Goal: Information Seeking & Learning: Learn about a topic

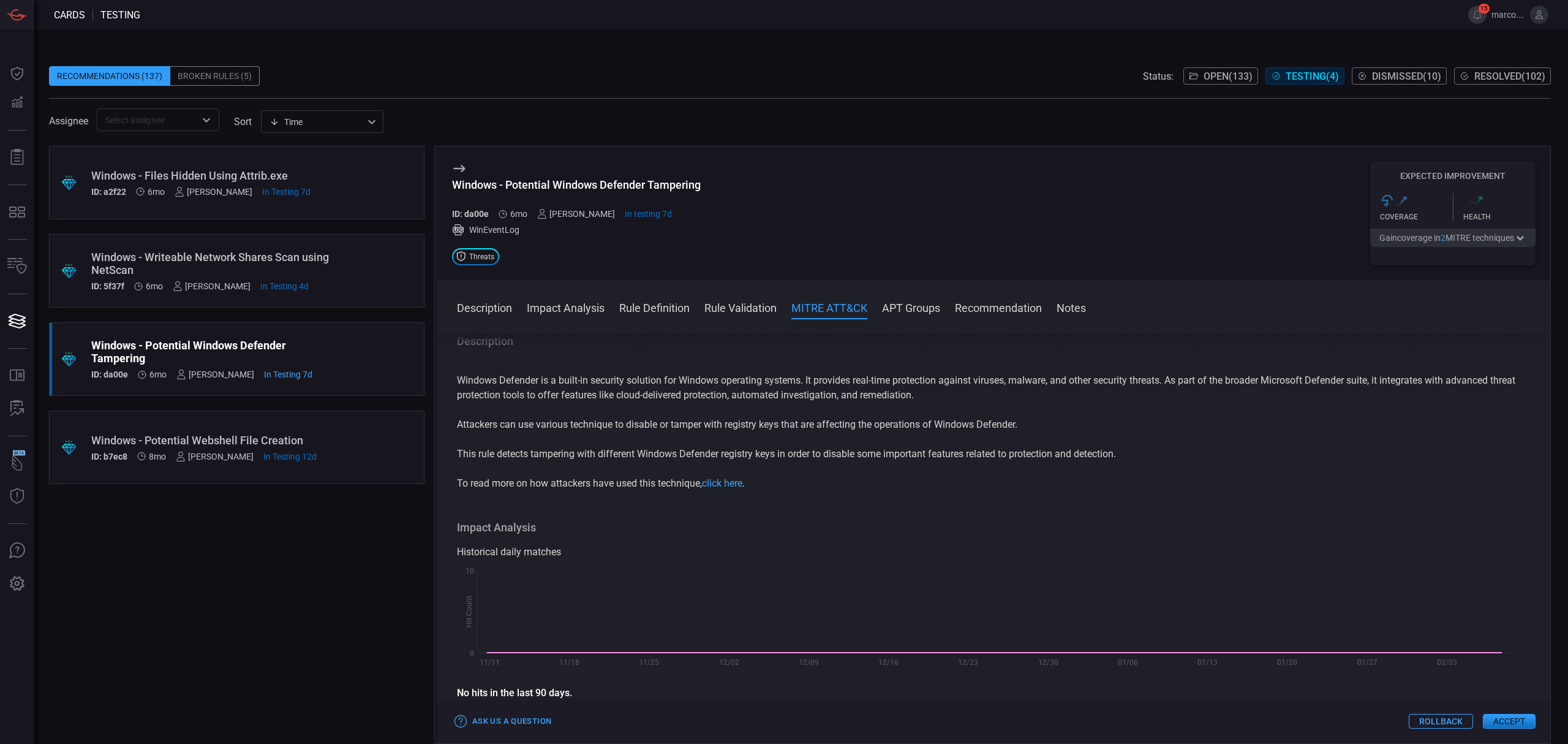
scroll to position [654, 0]
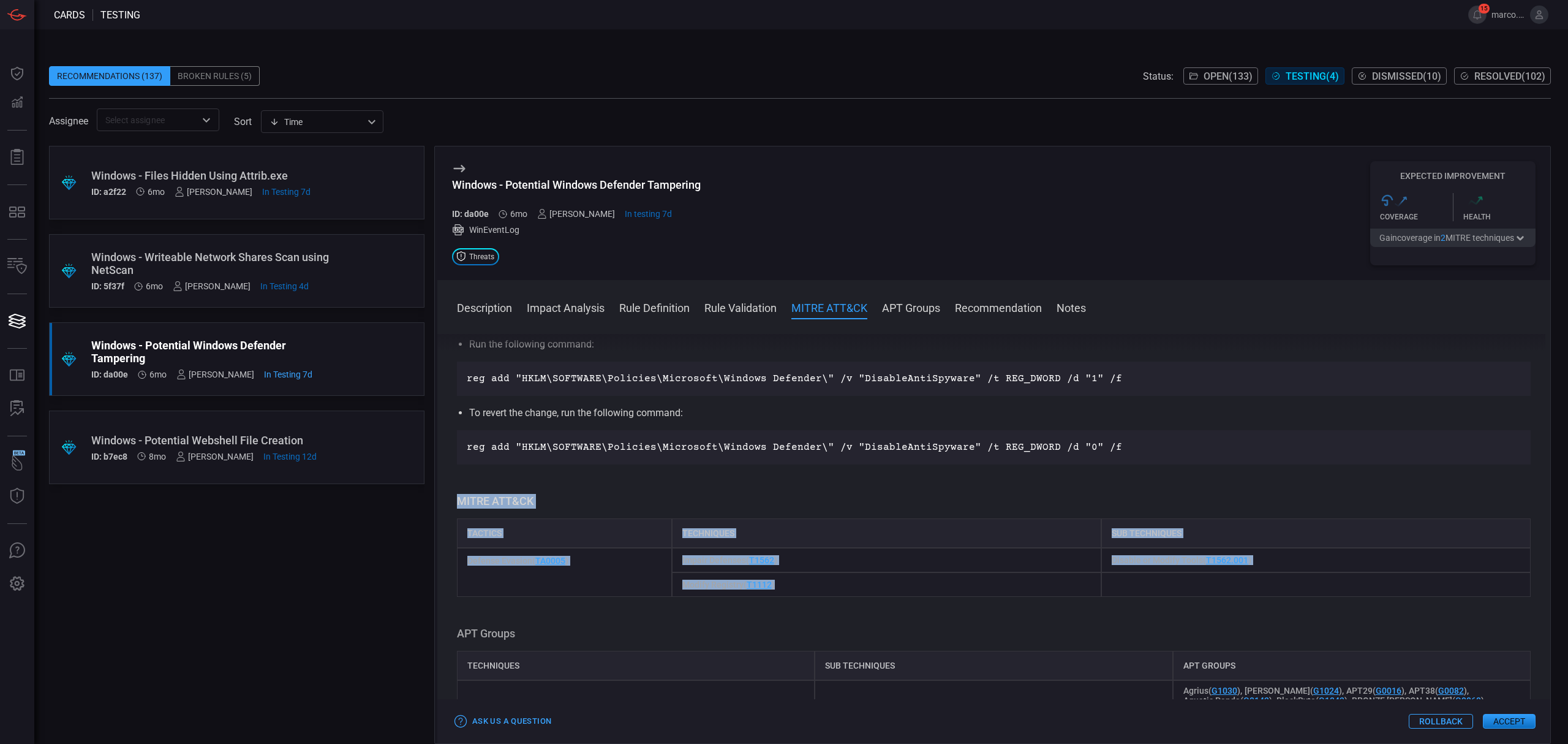
click at [1304, 76] on span "Testing ( 4 )" at bounding box center [1312, 76] width 53 height 12
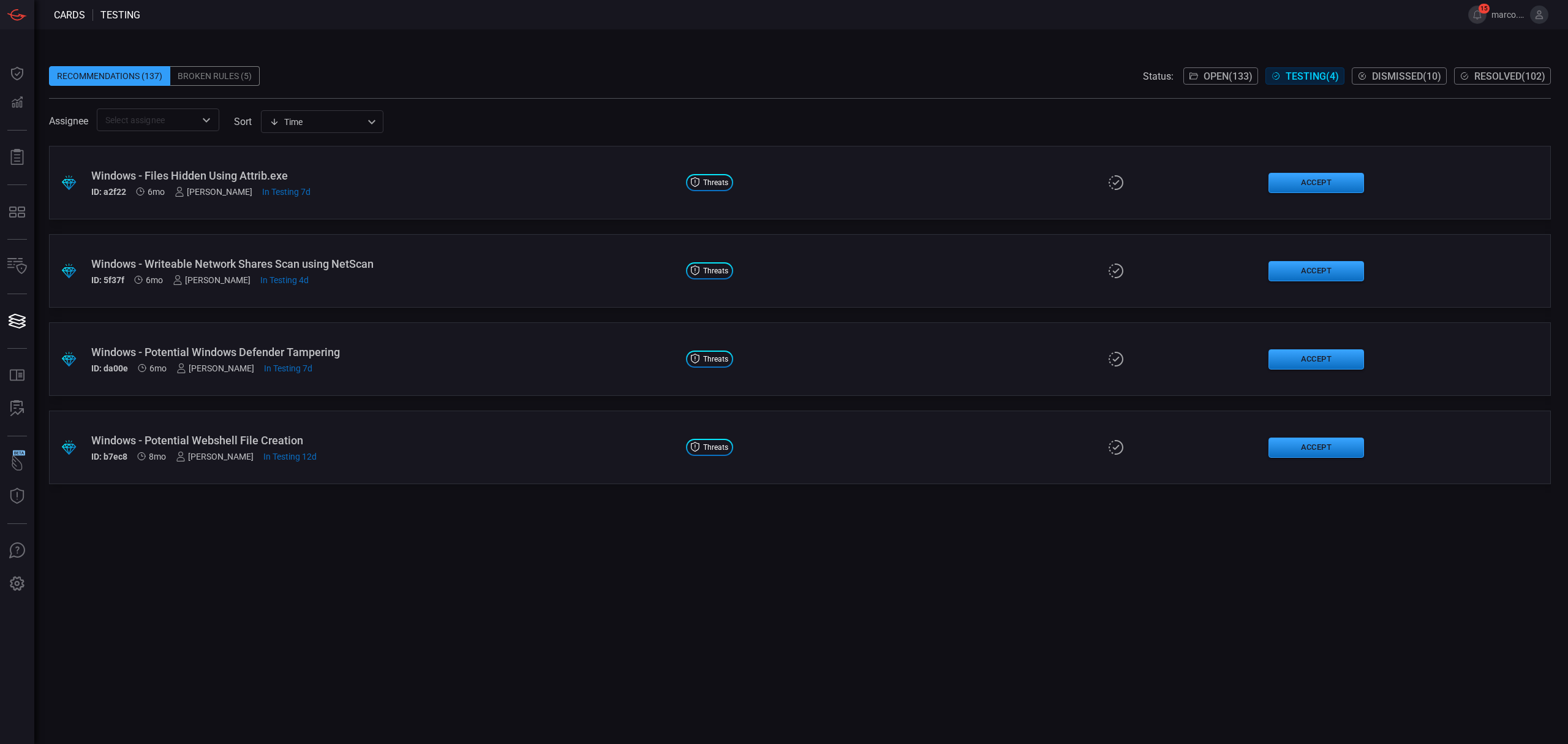
click at [1304, 76] on span "Testing ( 4 )" at bounding box center [1312, 76] width 53 height 12
click at [1227, 76] on span "Open ( 133 )" at bounding box center [1228, 76] width 49 height 12
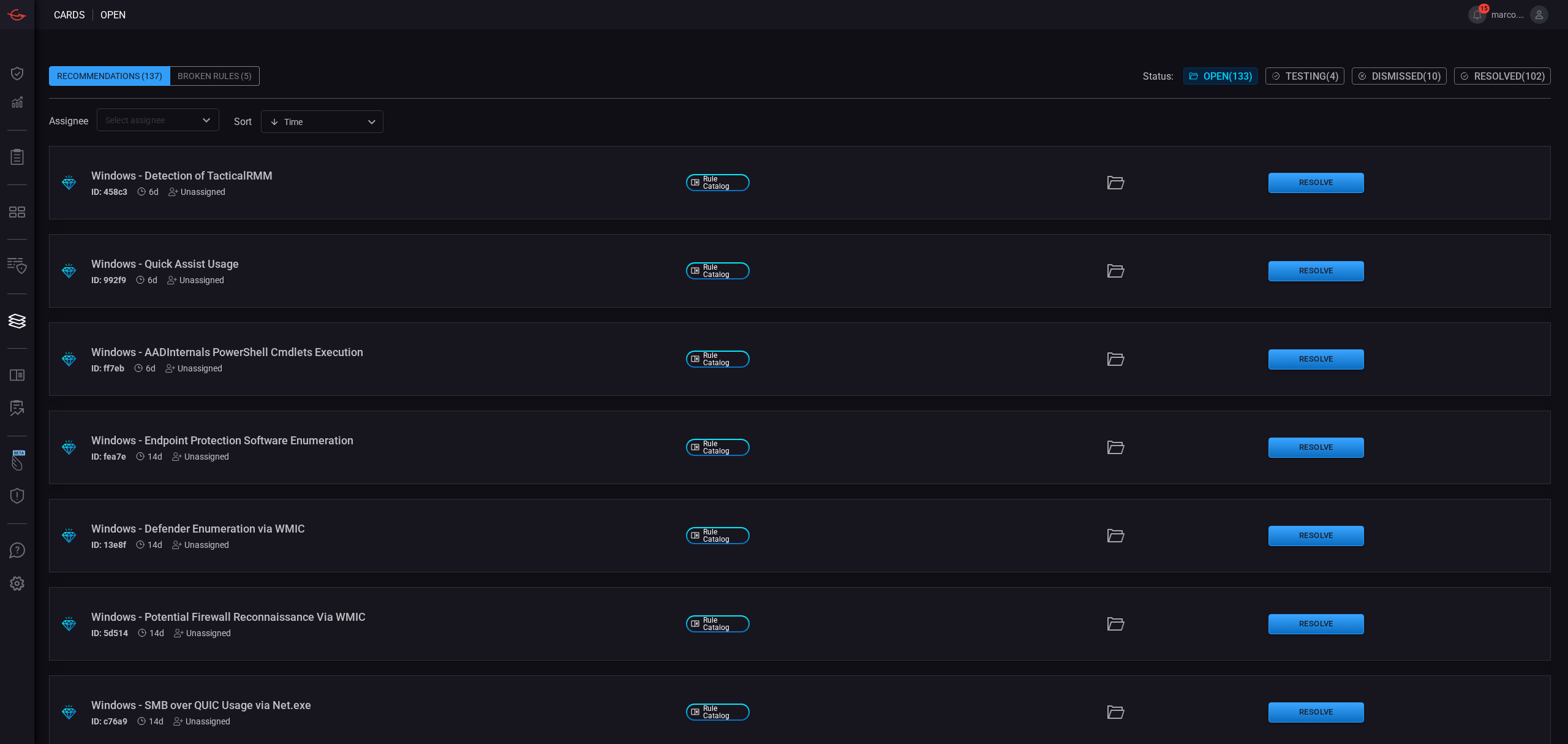
scroll to position [10053, 0]
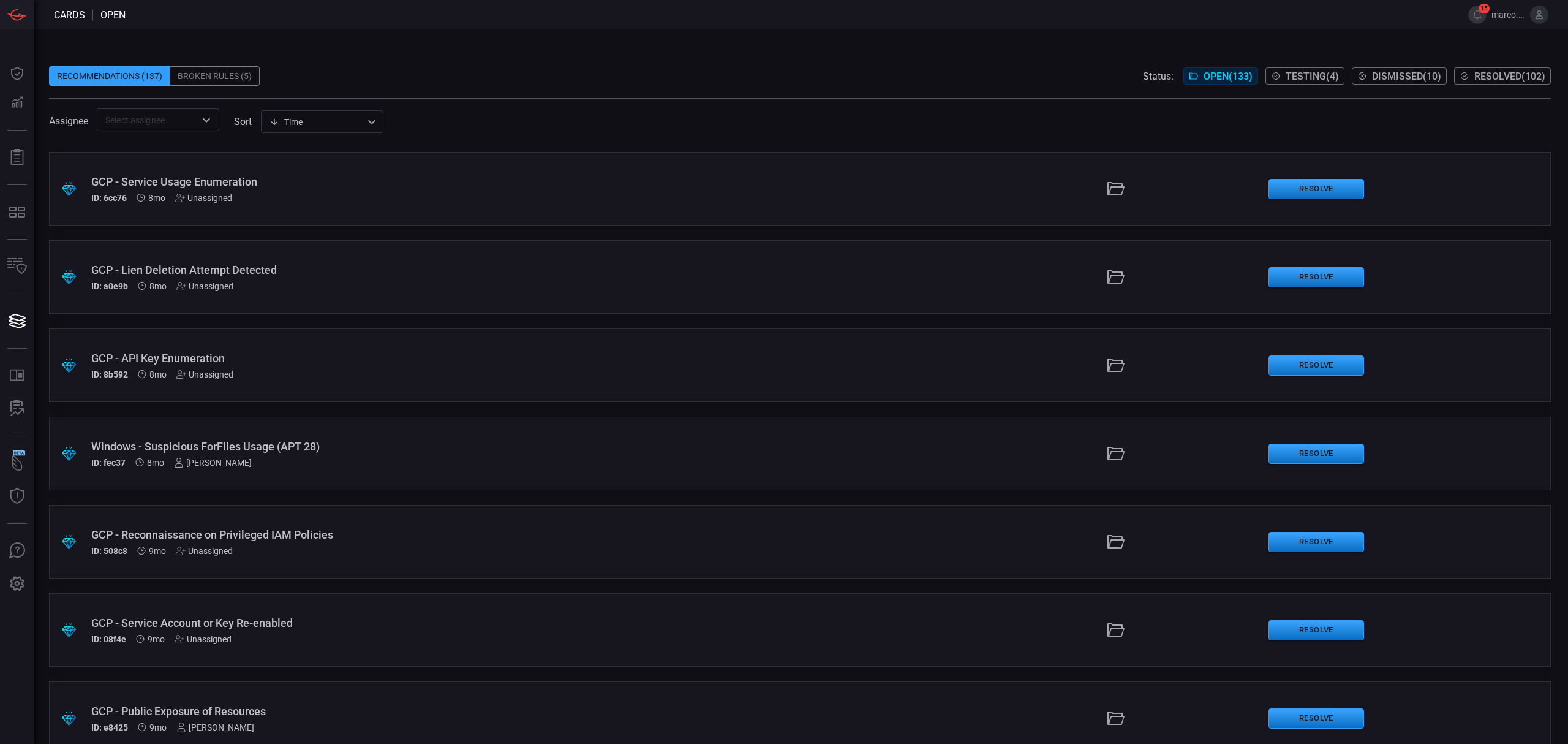
click at [1492, 72] on span "Resolved ( 102 )" at bounding box center [1509, 76] width 71 height 12
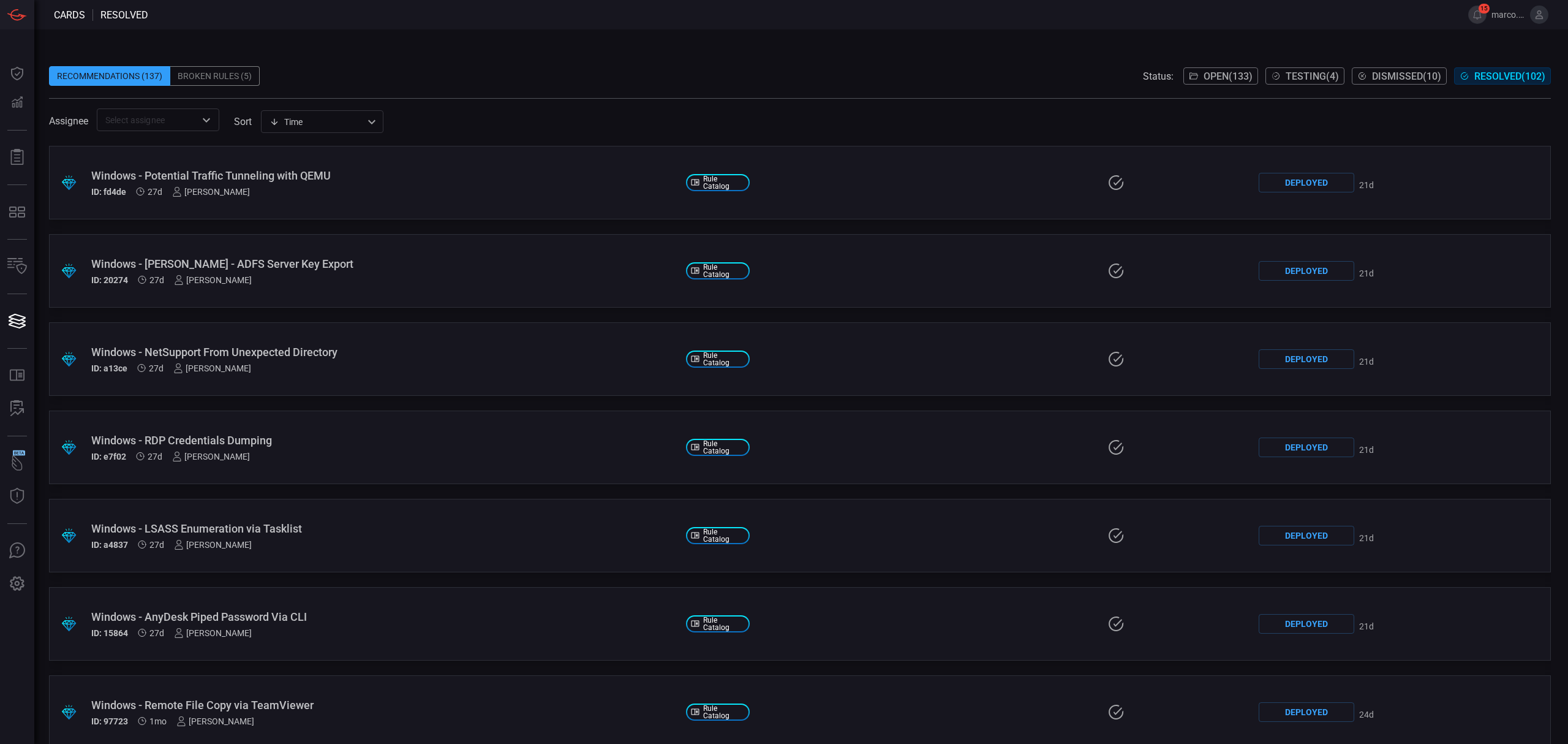
click at [179, 120] on input "text" at bounding box center [148, 120] width 95 height 15
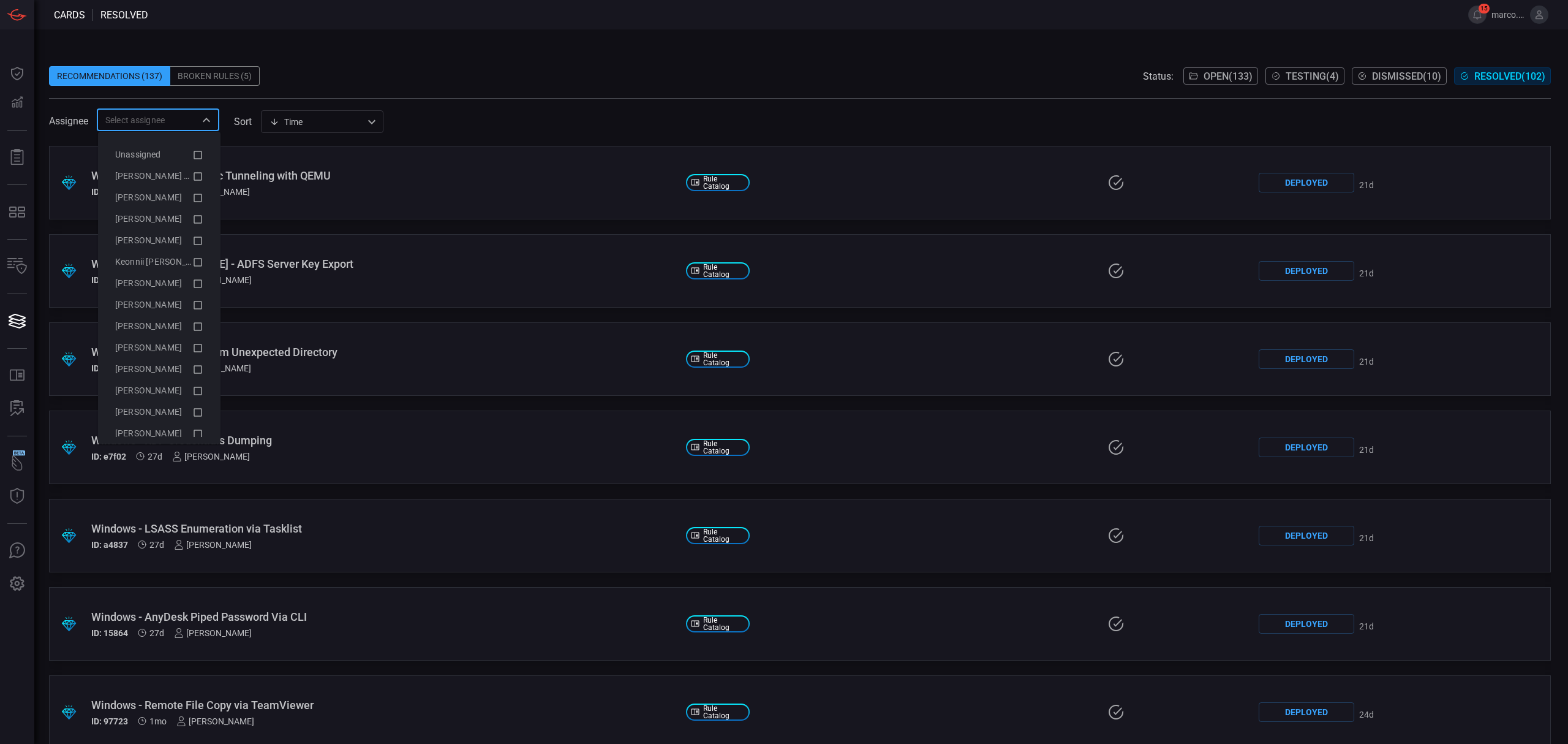
click at [1413, 79] on span "Dismissed ( 10 )" at bounding box center [1406, 76] width 69 height 12
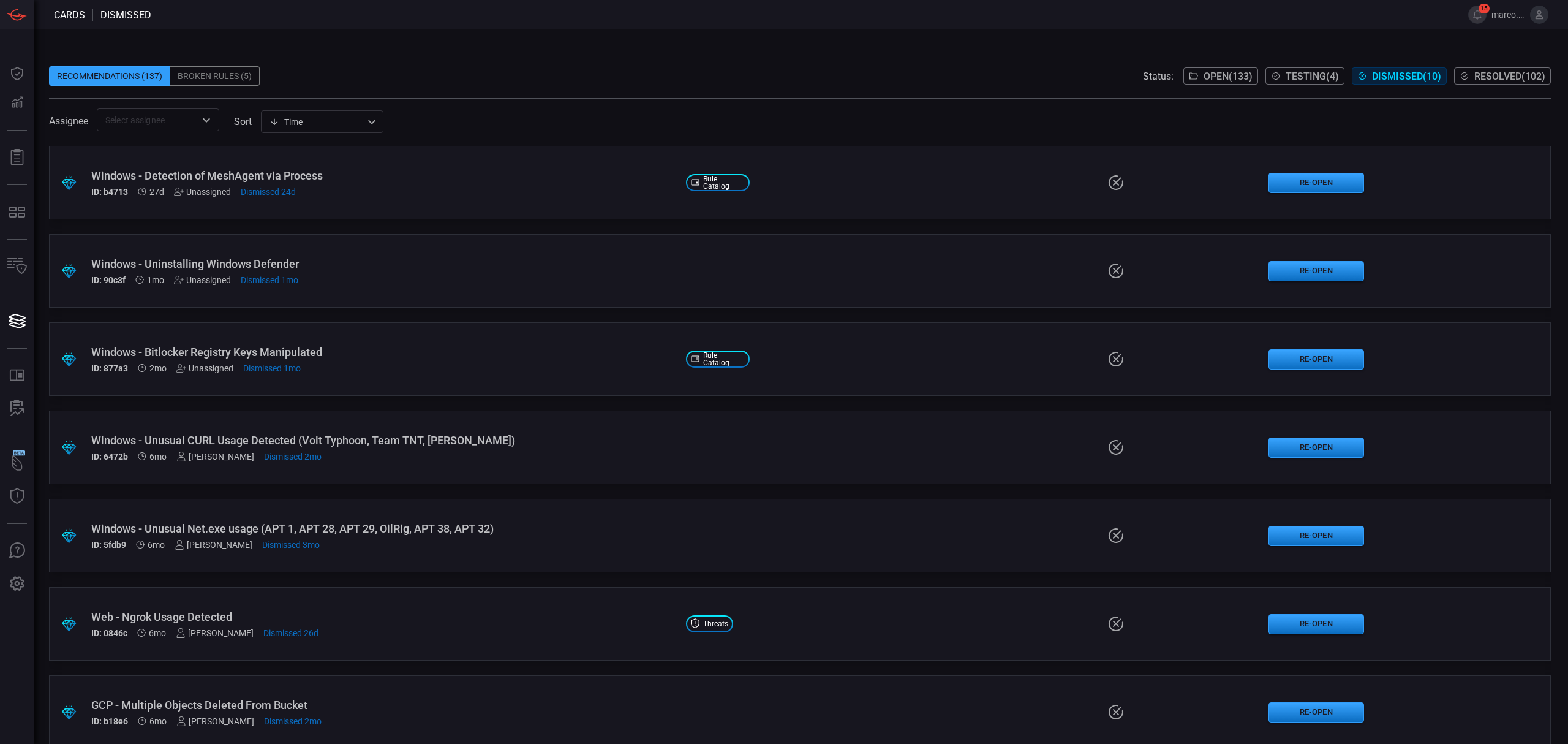
scroll to position [285, 0]
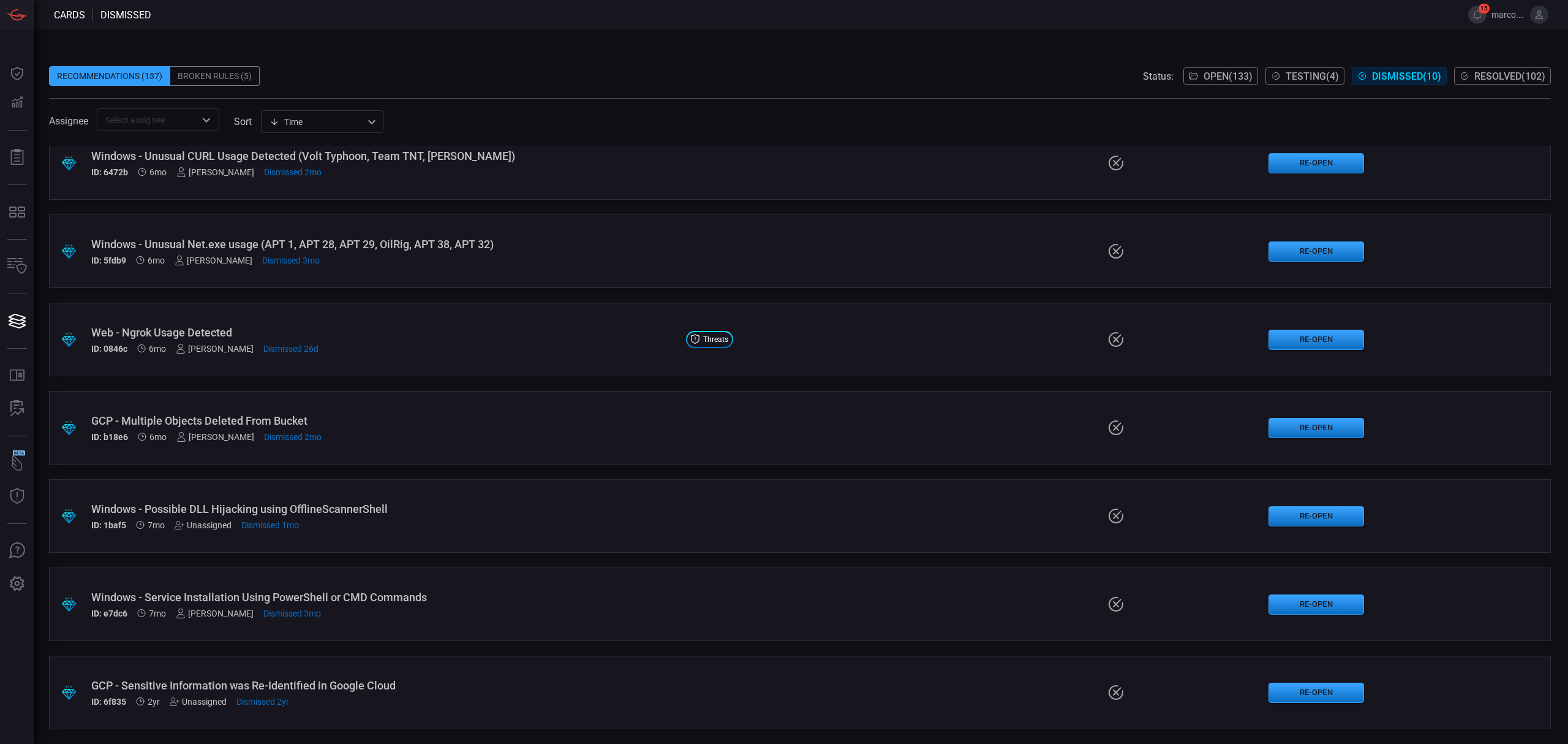
click at [921, 40] on div "Recommendations (137) Broken Rules (5) Status: Open ( 133 ) Testing ( 4 ) Dismi…" at bounding box center [801, 386] width 1533 height 714
click at [1220, 79] on span "Open ( 133 )" at bounding box center [1228, 76] width 49 height 12
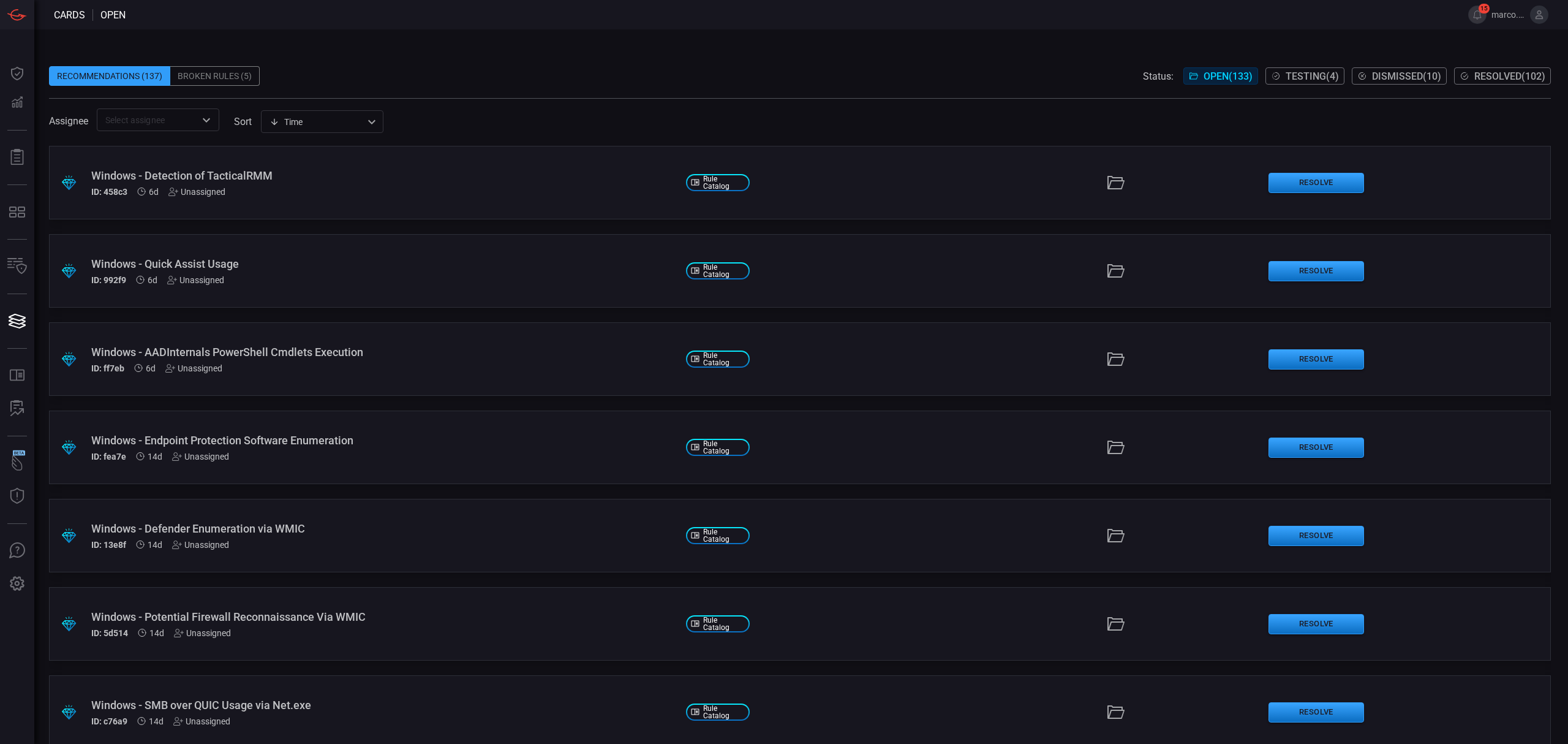
scroll to position [10053, 0]
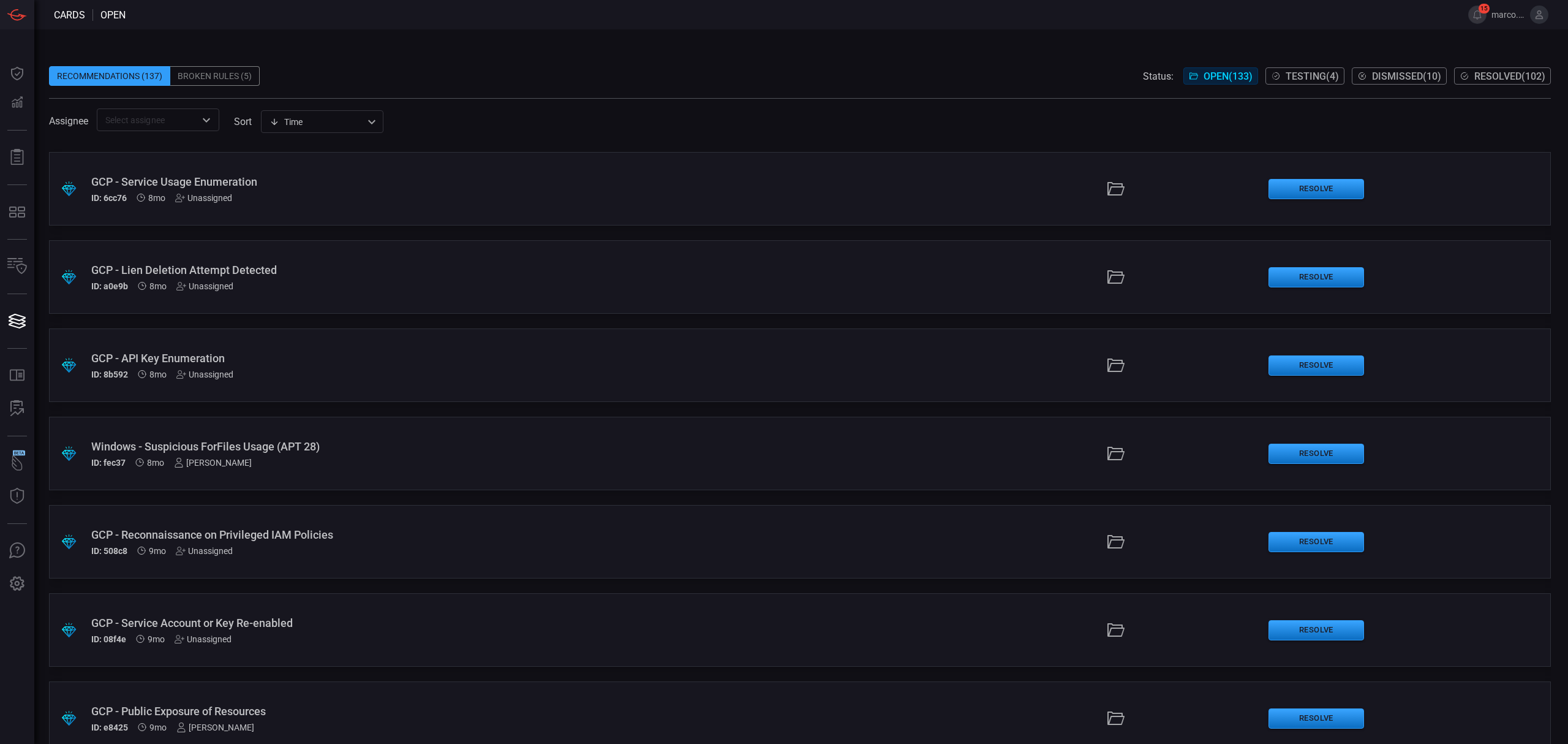
click at [274, 442] on div "Windows - Suspicious ForFiles Usage (APT 28)" at bounding box center [384, 446] width 585 height 13
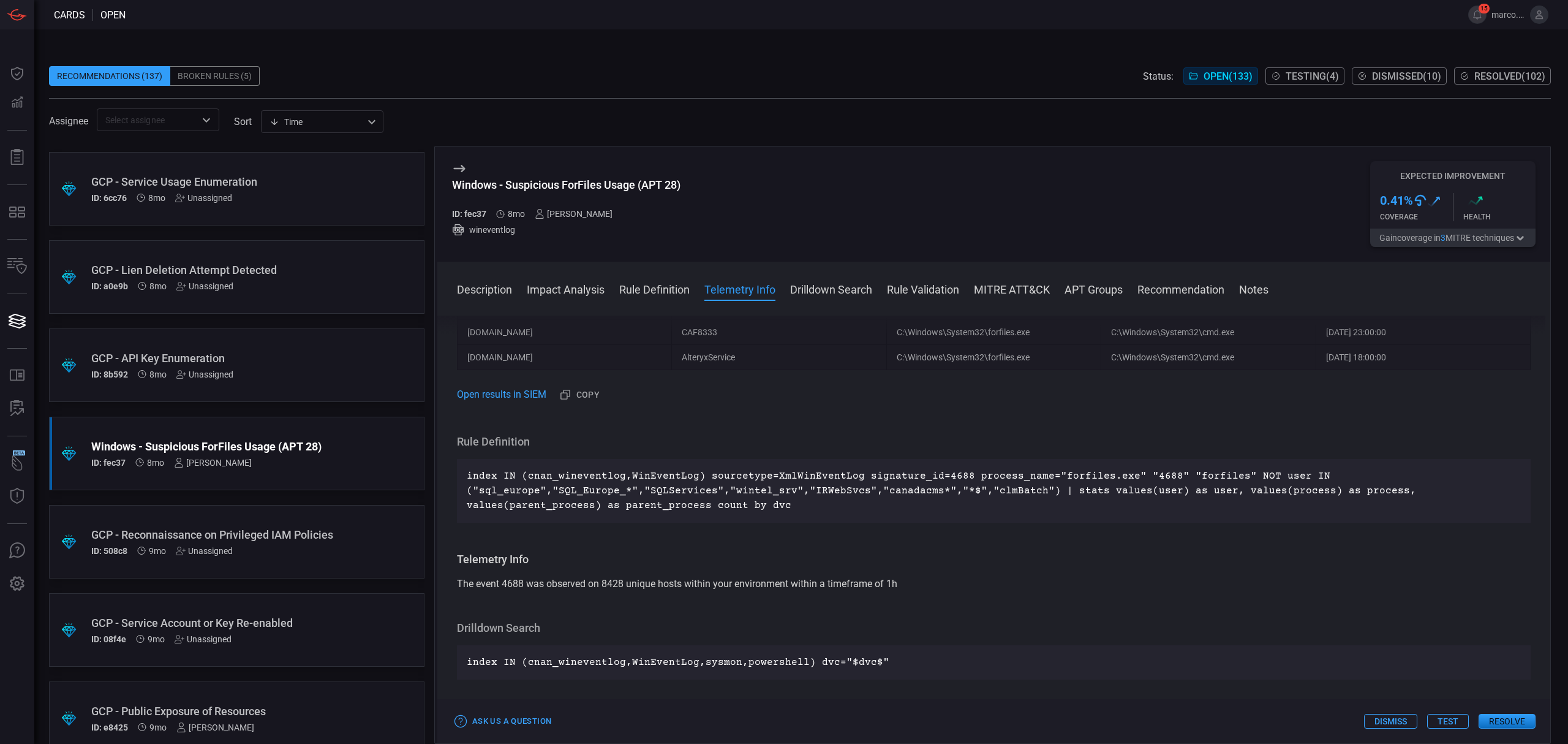
scroll to position [817, 0]
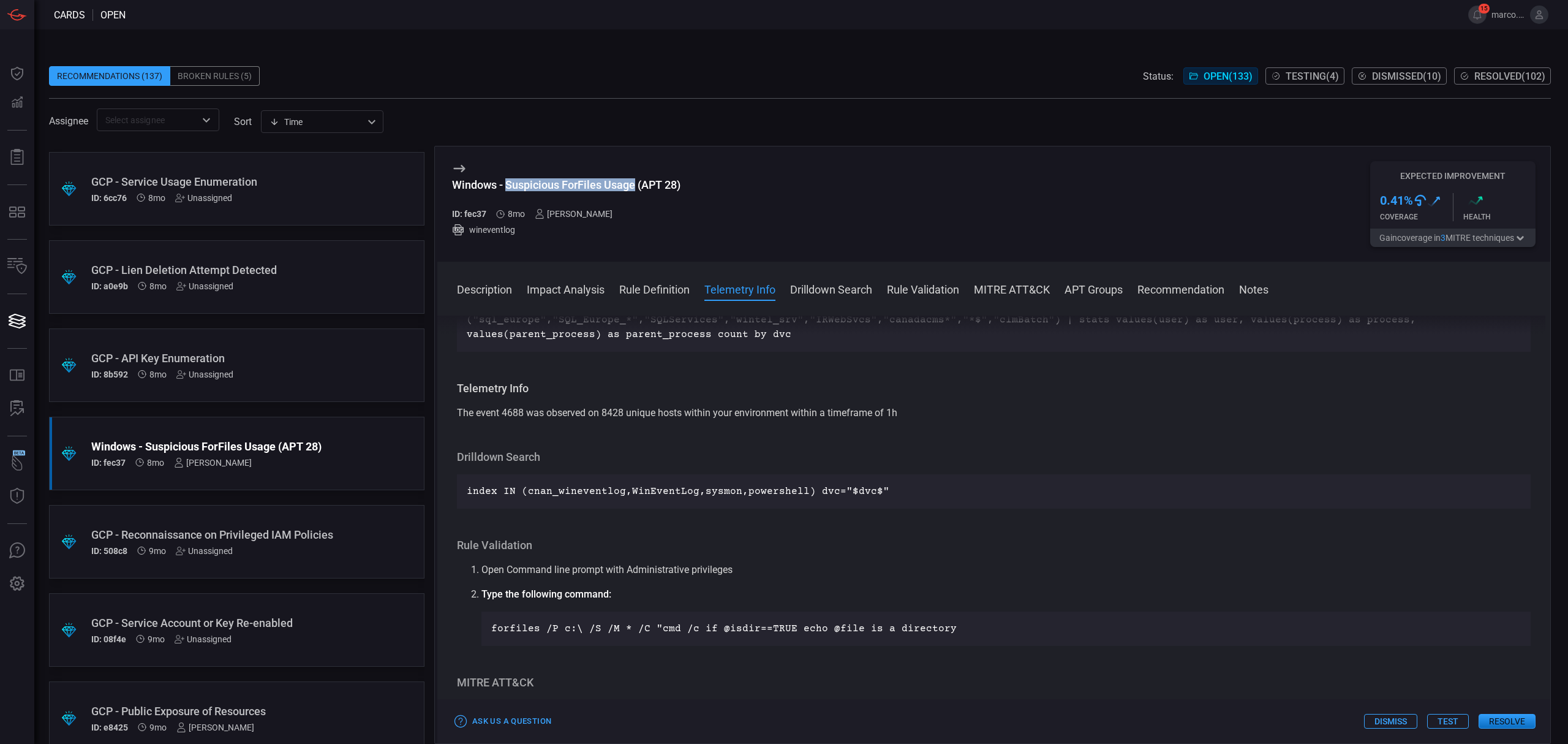
drag, startPoint x: 507, startPoint y: 185, endPoint x: 636, endPoint y: 185, distance: 129.0
click at [636, 185] on div "Windows - Suspicious ForFiles Usage (APT 28)" at bounding box center [566, 185] width 229 height 13
copy div "Suspicious ForFiles Usage"
